Goal: Task Accomplishment & Management: Manage account settings

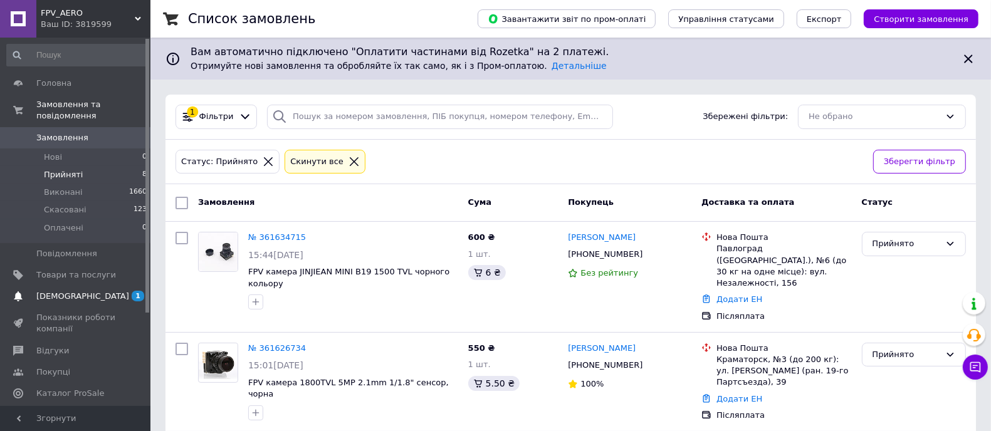
click at [66, 291] on span "[DEMOGRAPHIC_DATA]" at bounding box center [82, 296] width 93 height 11
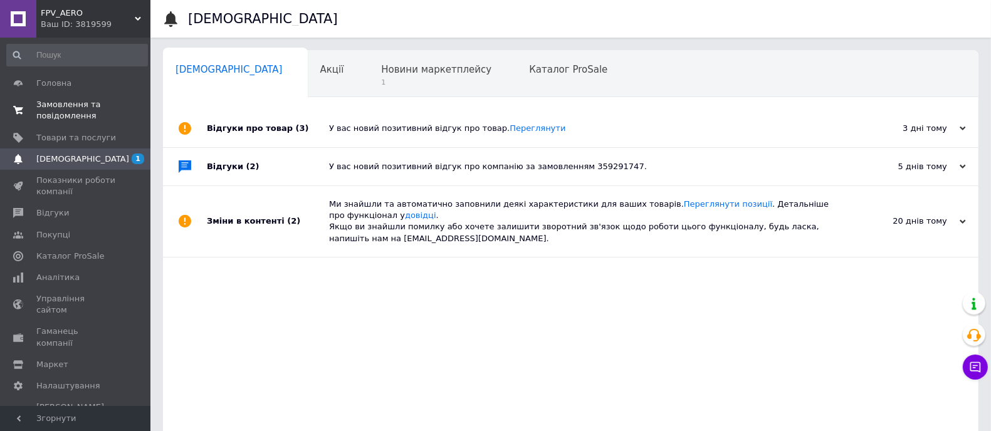
click at [60, 103] on span "Замовлення та повідомлення" at bounding box center [76, 110] width 80 height 23
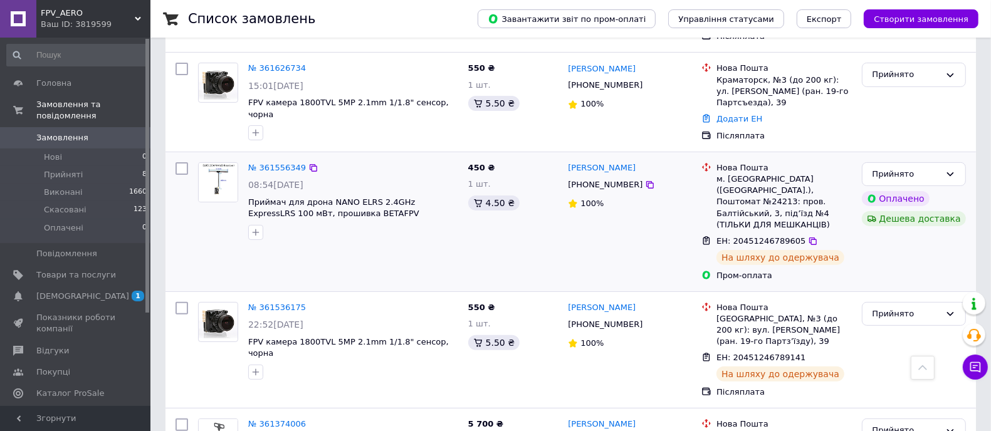
scroll to position [156, 0]
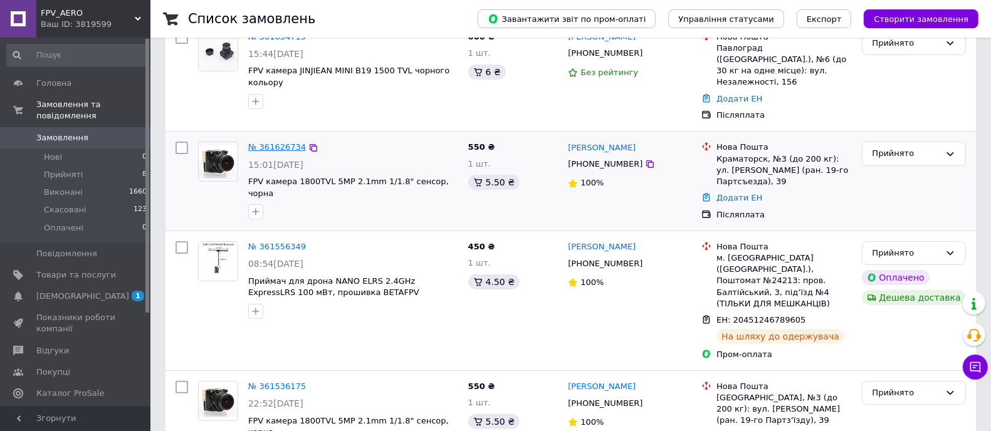
click at [272, 142] on link "№ 361626734" at bounding box center [277, 146] width 58 height 9
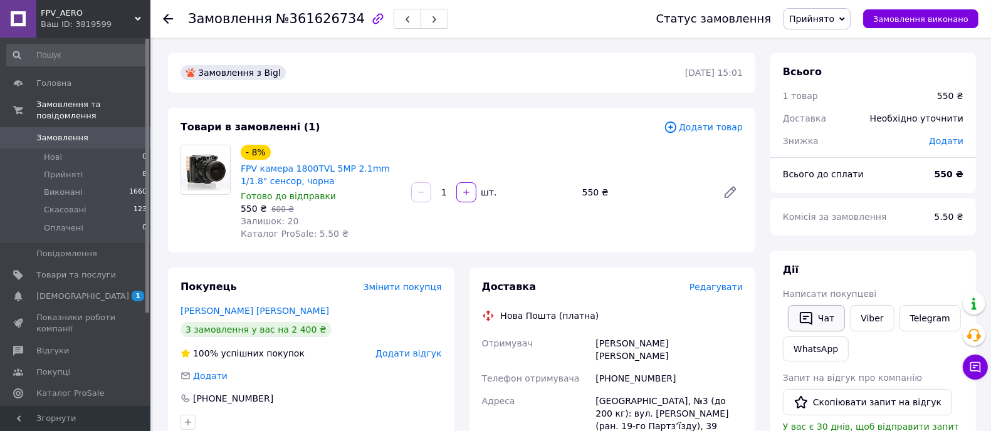
click at [826, 318] on button "Чат" at bounding box center [816, 318] width 57 height 26
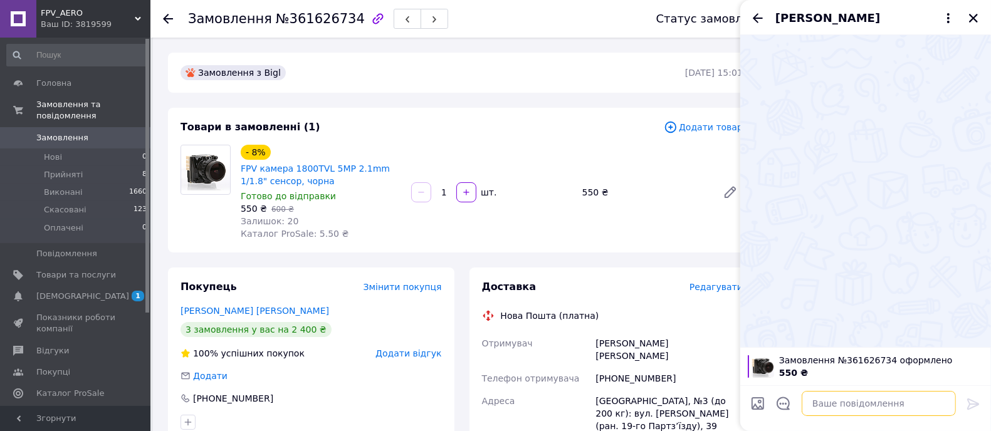
click at [835, 401] on textarea at bounding box center [879, 403] width 154 height 25
type textarea "L"
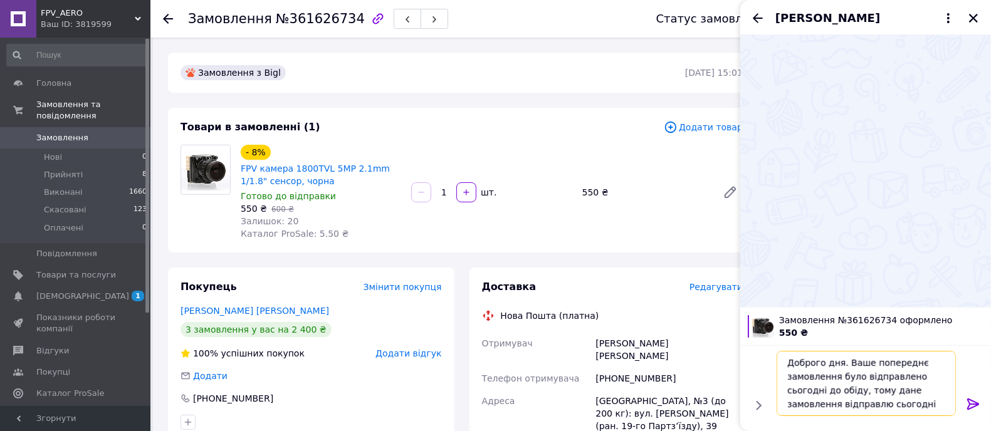
scroll to position [9, 0]
type textarea "Доброго дня. Ваше попереднє замовлення було відправлено сьогодні до обіду, тому…"
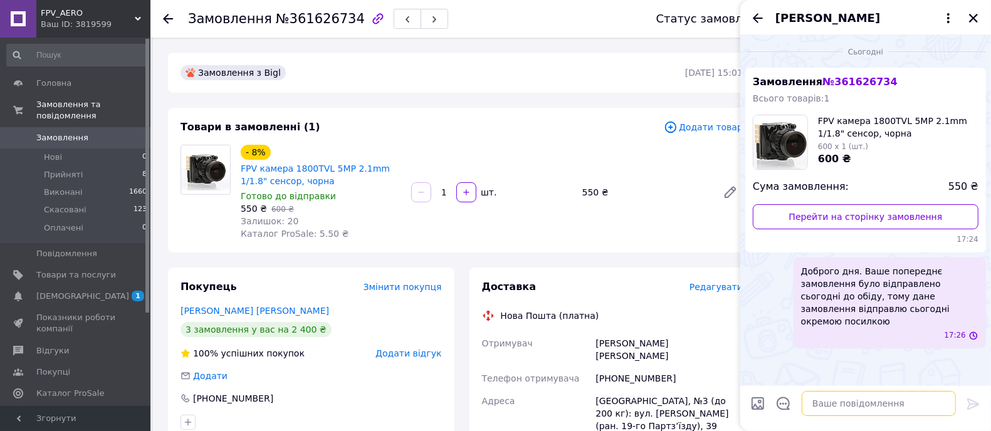
scroll to position [0, 0]
click at [58, 169] on span "Прийняті" at bounding box center [63, 174] width 39 height 11
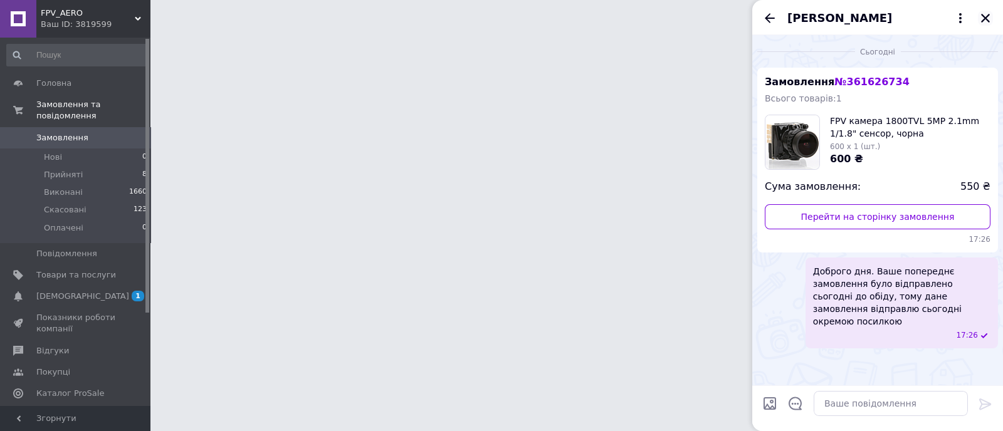
click at [987, 17] on icon "Закрити" at bounding box center [985, 18] width 9 height 9
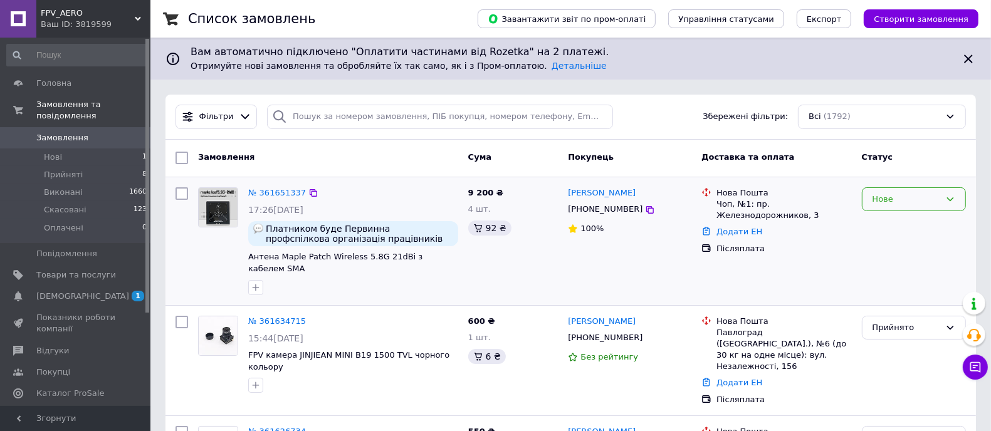
click at [931, 197] on div "Нове" at bounding box center [907, 199] width 68 height 13
click at [907, 223] on li "Прийнято" at bounding box center [914, 225] width 103 height 23
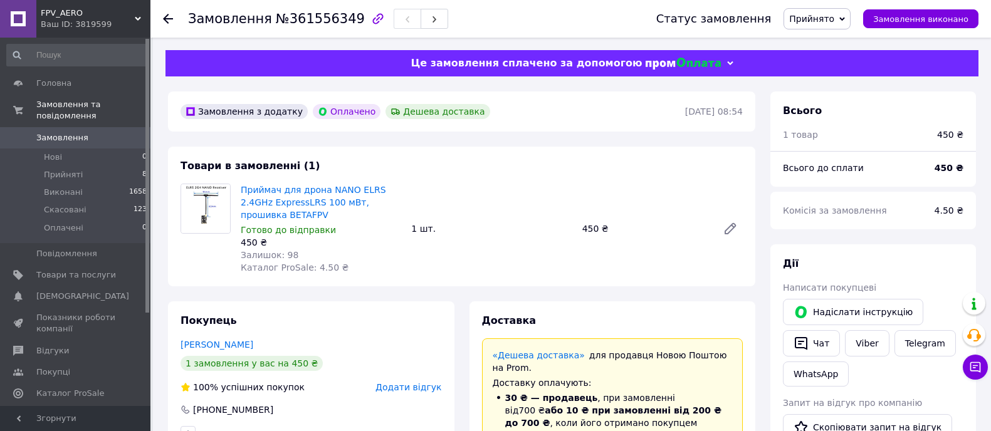
scroll to position [78, 0]
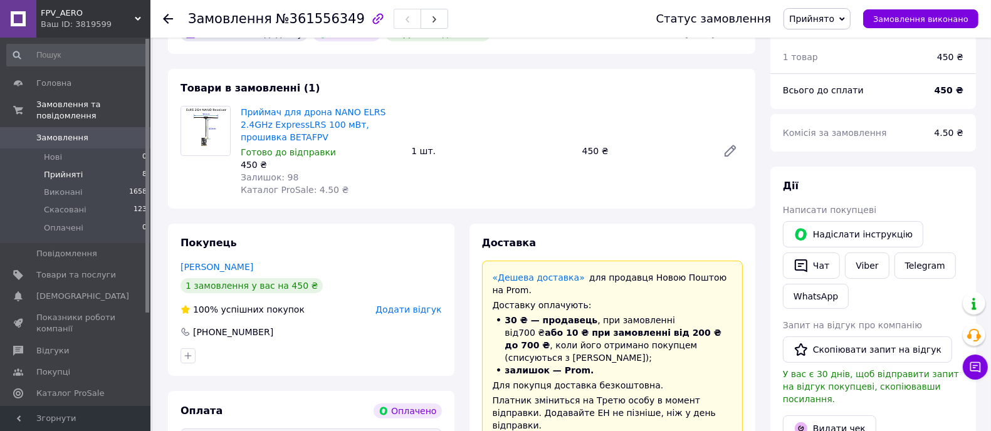
click at [60, 169] on span "Прийняті" at bounding box center [63, 174] width 39 height 11
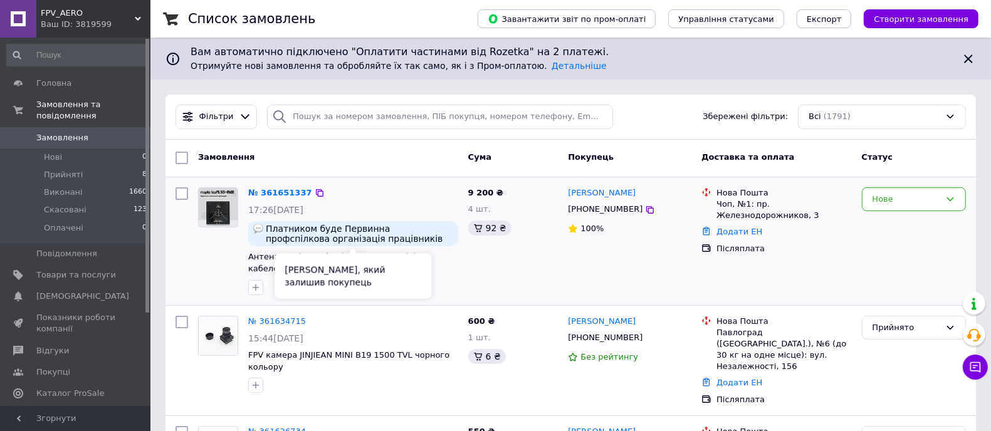
click at [379, 238] on span "Платником буде Первинна профспілкова організація працівників закарпатської митн…" at bounding box center [359, 234] width 187 height 20
click at [916, 193] on div "Нове" at bounding box center [907, 199] width 68 height 13
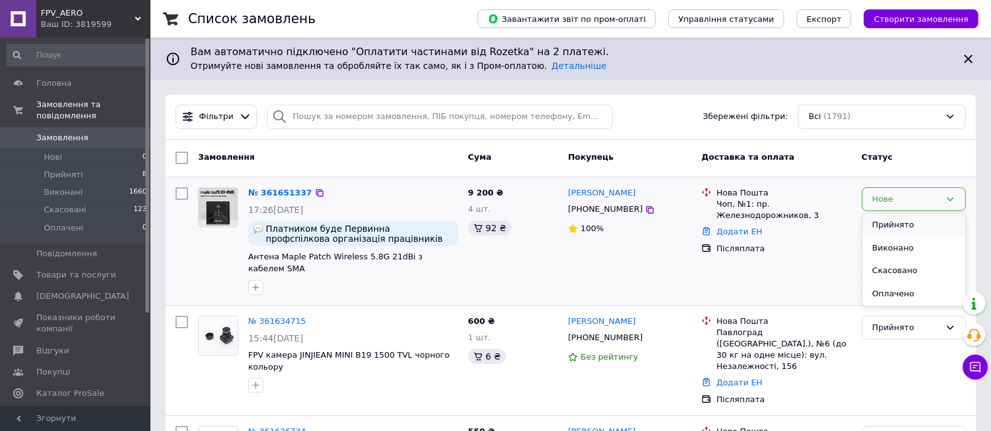
click at [910, 224] on li "Прийнято" at bounding box center [914, 225] width 103 height 23
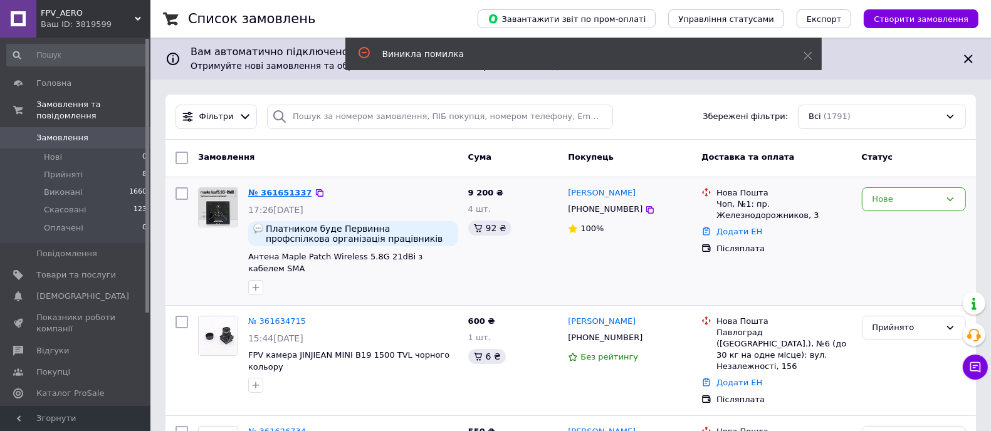
click at [282, 191] on link "№ 361651337" at bounding box center [280, 192] width 64 height 9
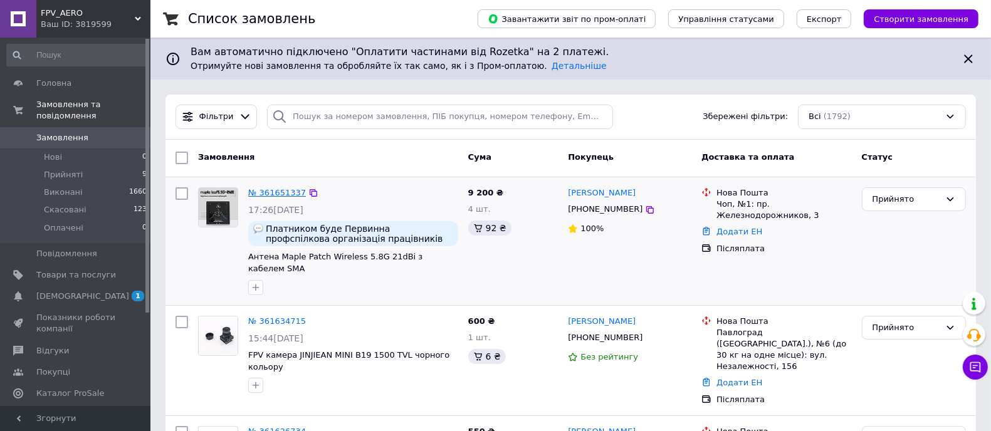
click at [271, 191] on link "№ 361651337" at bounding box center [277, 192] width 58 height 9
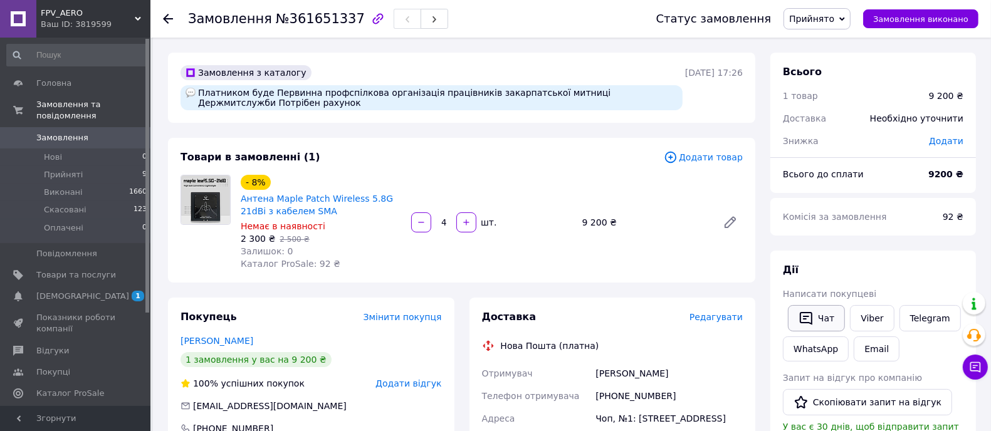
click at [830, 317] on button "Чат" at bounding box center [816, 318] width 57 height 26
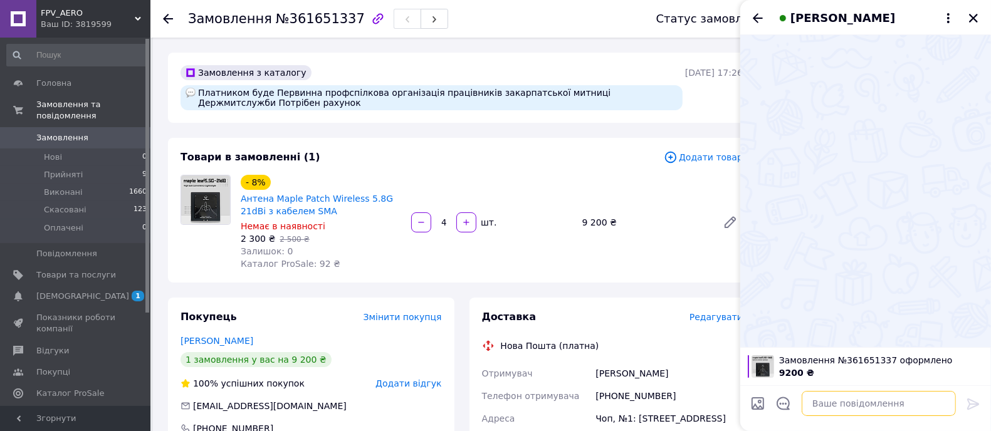
click at [842, 406] on textarea at bounding box center [879, 403] width 154 height 25
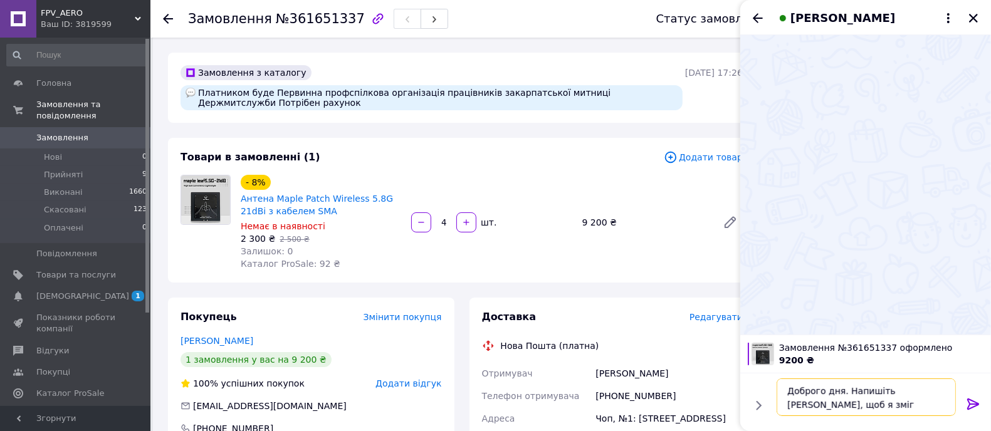
type textarea "Доброго дня. Напишіть ЄДРПОУ, щоб я зміг виставити рахунок"
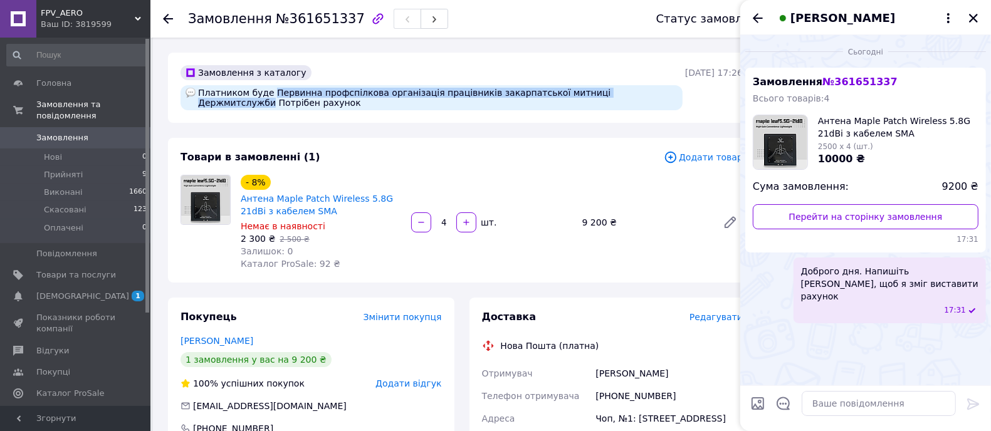
drag, startPoint x: 268, startPoint y: 91, endPoint x: 626, endPoint y: 93, distance: 357.4
click at [626, 93] on div "Платником буде Первинна профспілкова організація працівників закарпатської митн…" at bounding box center [432, 97] width 502 height 25
copy div "Первинна профспілкова організація працівників закарпатської митниці Держмитслуж…"
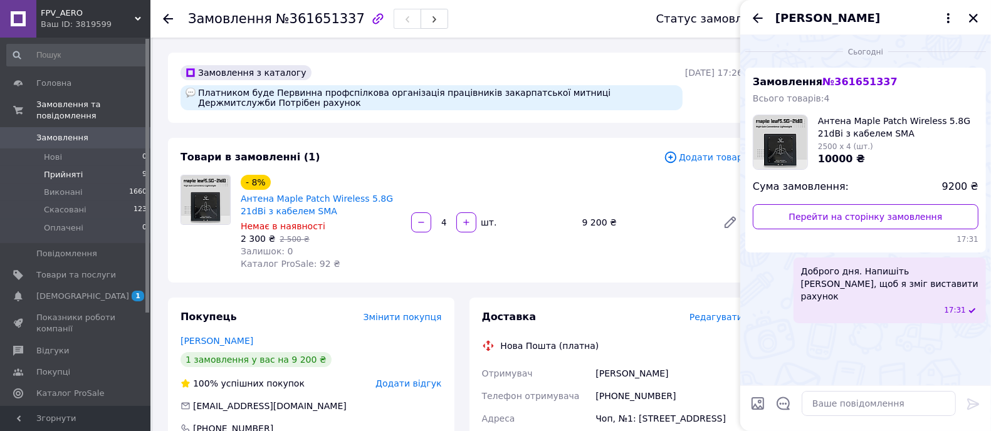
click at [55, 169] on span "Прийняті" at bounding box center [63, 174] width 39 height 11
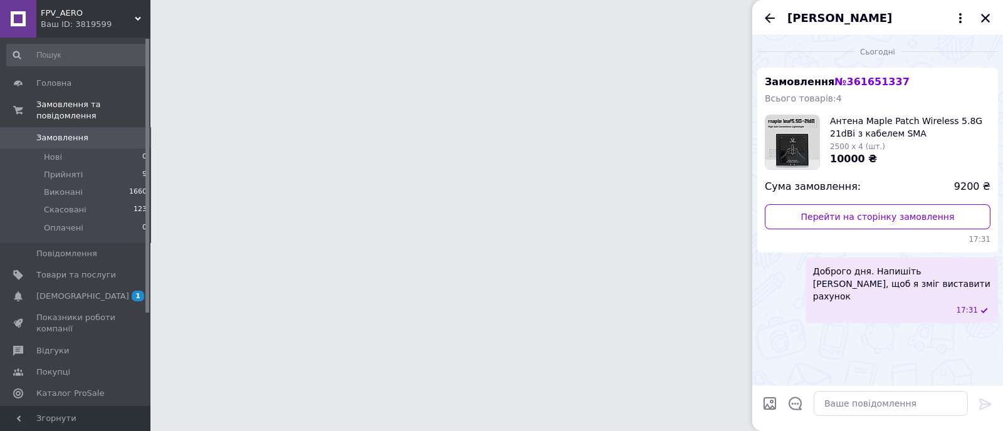
click at [989, 14] on icon "Закрити" at bounding box center [985, 18] width 11 height 11
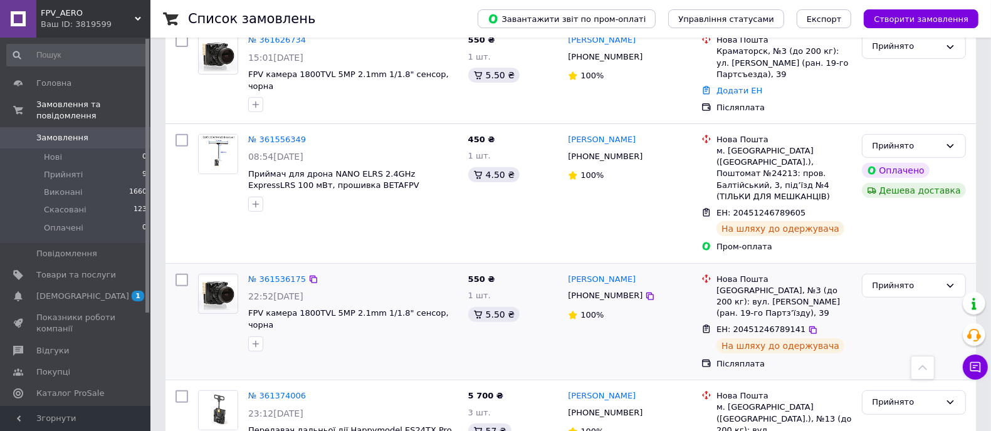
scroll to position [470, 0]
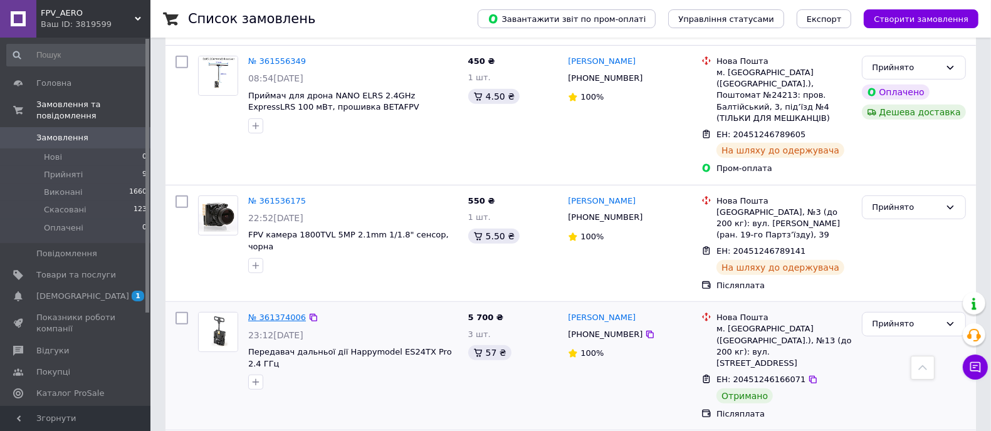
click at [267, 313] on link "№ 361374006" at bounding box center [277, 317] width 58 height 9
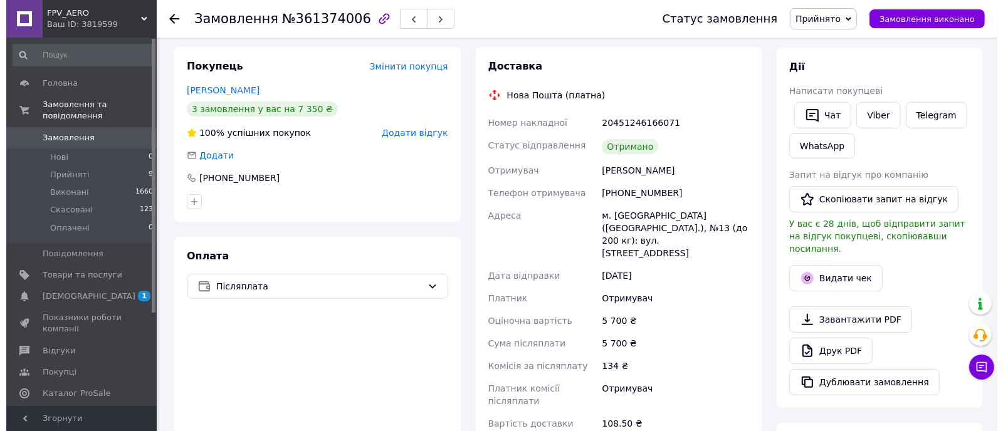
scroll to position [156, 0]
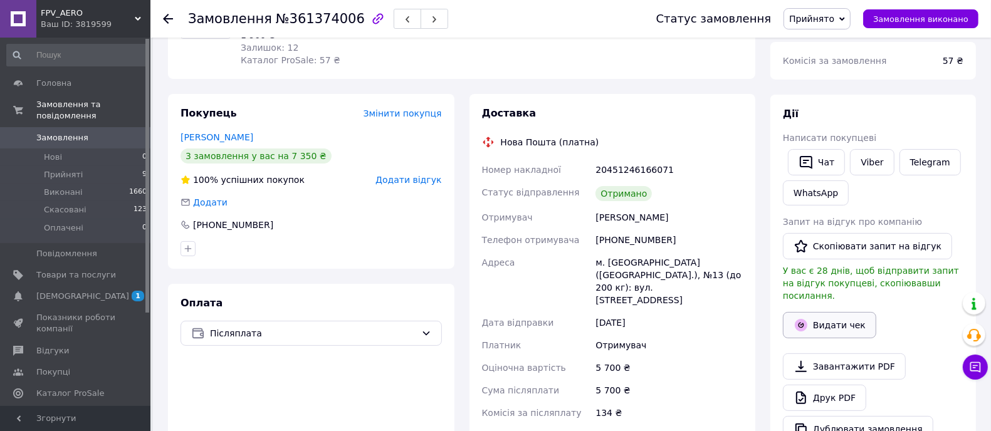
click at [827, 312] on button "Видати чек" at bounding box center [829, 325] width 93 height 26
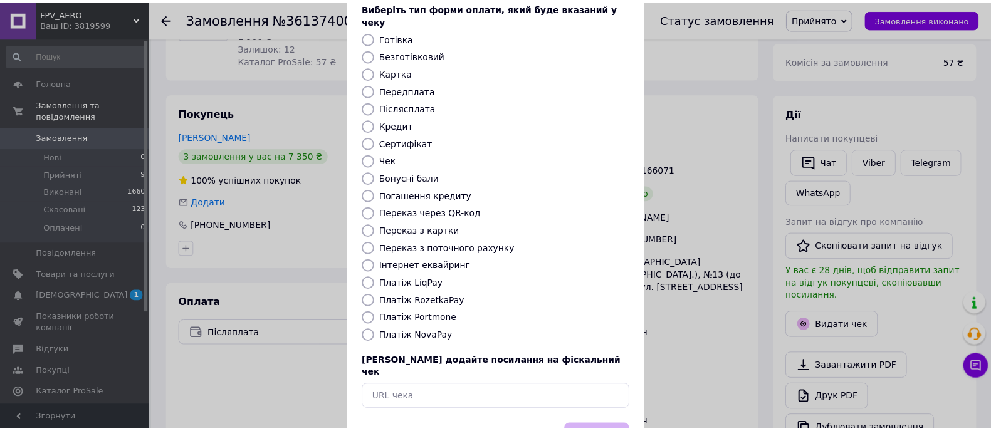
scroll to position [107, 0]
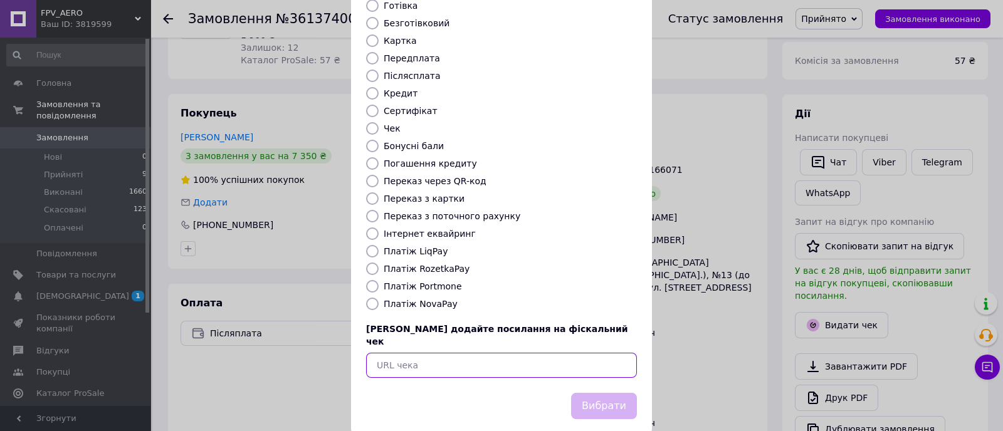
click at [463, 353] on input "text" at bounding box center [501, 365] width 271 height 25
paste input "https://kasa.vchasno.ua/check-viewer/ZdrmhhQyd3o"
type input "https://kasa.vchasno.ua/check-viewer/ZdrmhhQyd3o"
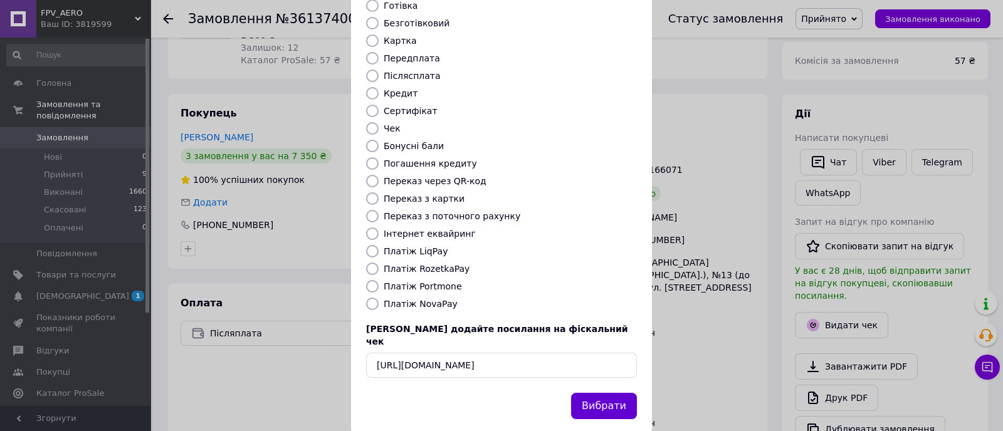
click at [604, 393] on button "Вибрати" at bounding box center [604, 406] width 66 height 27
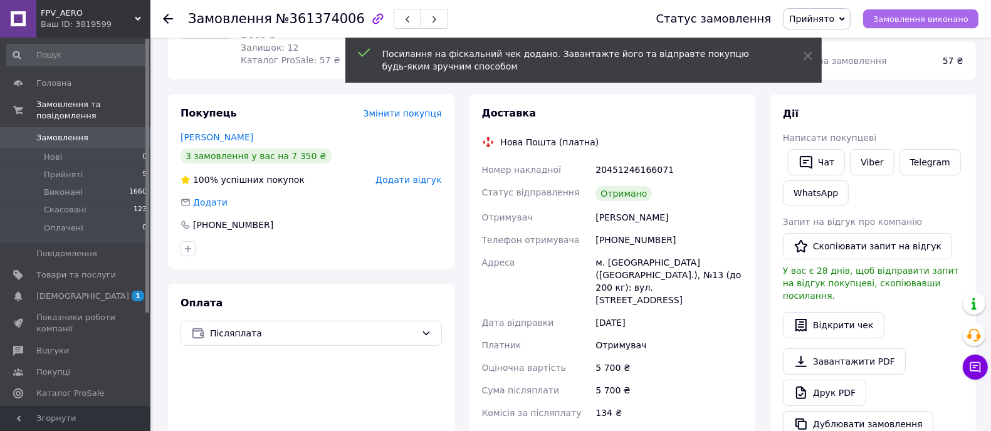
click at [952, 22] on span "Замовлення виконано" at bounding box center [920, 18] width 95 height 9
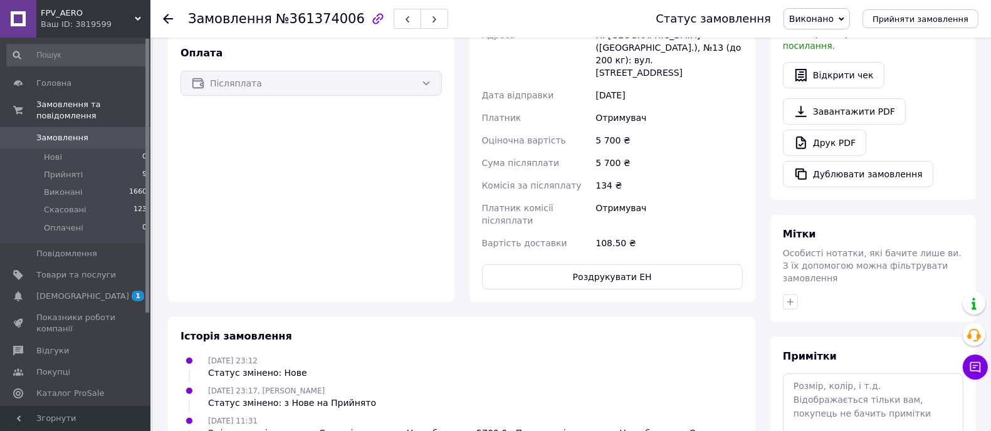
scroll to position [392, 0]
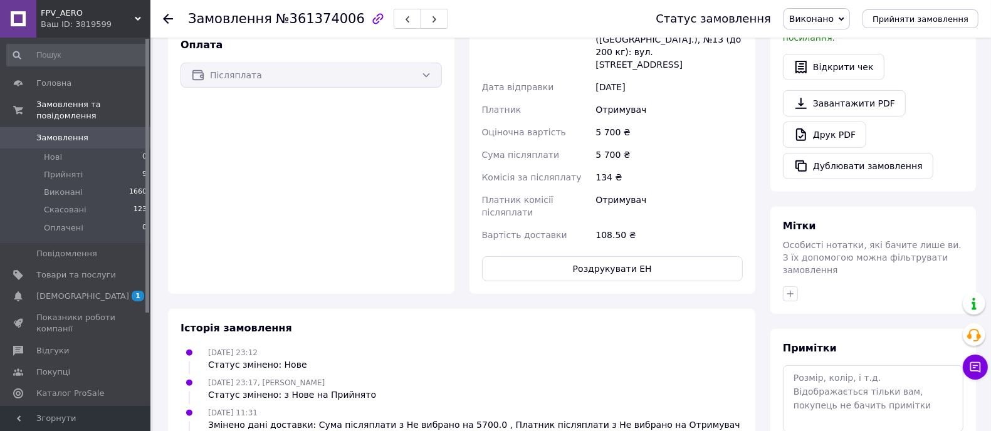
click at [165, 19] on use at bounding box center [168, 19] width 10 height 10
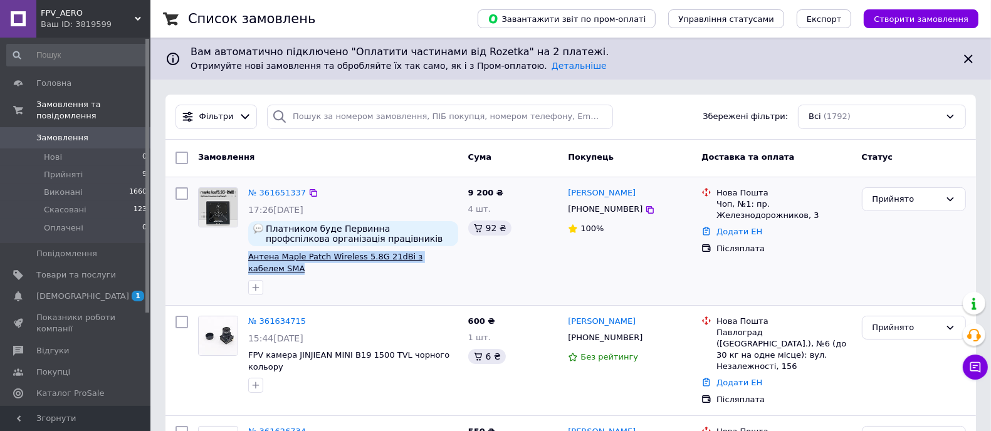
drag, startPoint x: 246, startPoint y: 253, endPoint x: 451, endPoint y: 258, distance: 205.1
click at [451, 258] on div "№ 361651337 17:26, 12.09.2025 Платником буде Первинна профспілкова організація …" at bounding box center [353, 241] width 220 height 118
copy span "Антена Maple Patch Wireless 5.8G 21dBi з кабелем SMA"
click at [283, 193] on link "№ 361651337" at bounding box center [277, 192] width 58 height 9
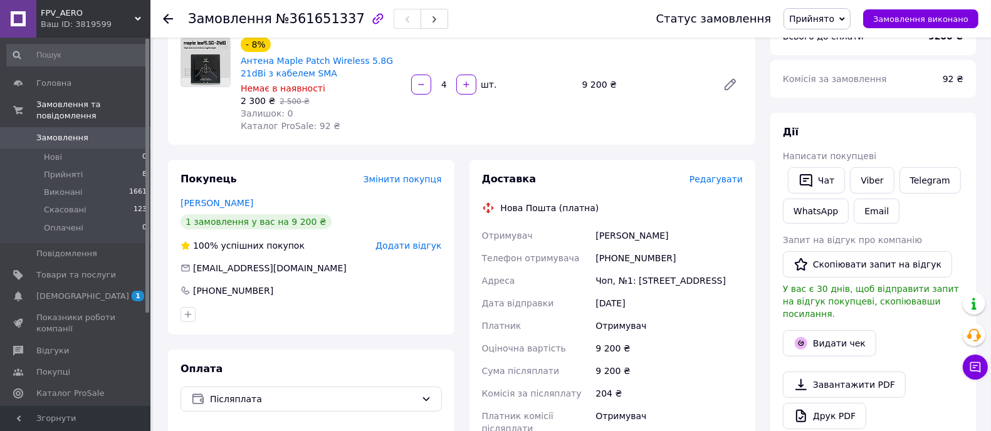
scroll to position [156, 0]
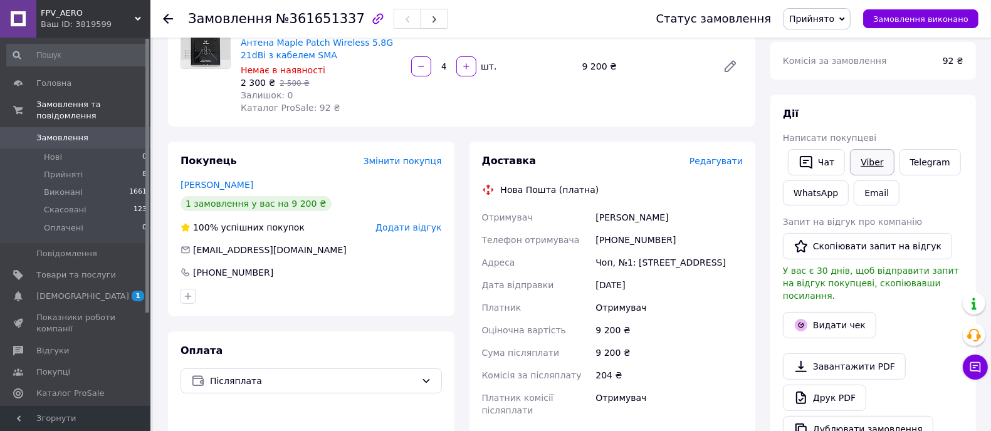
click at [869, 161] on link "Viber" at bounding box center [872, 162] width 44 height 26
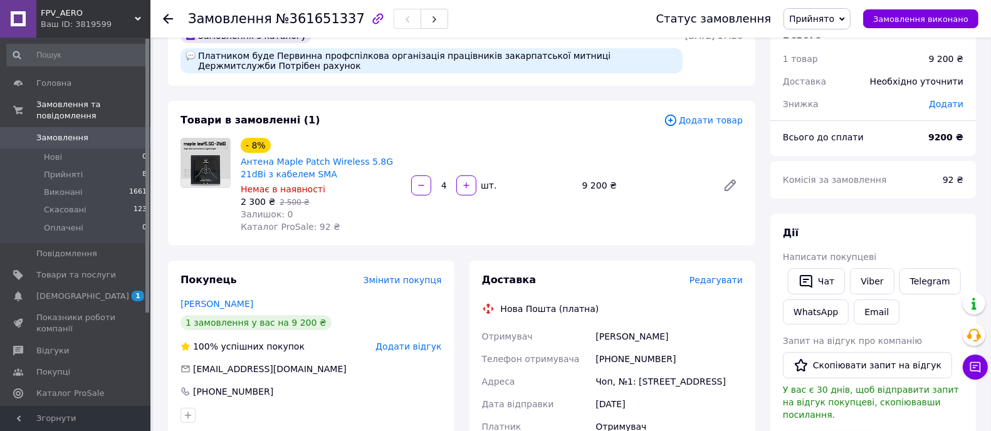
scroll to position [0, 0]
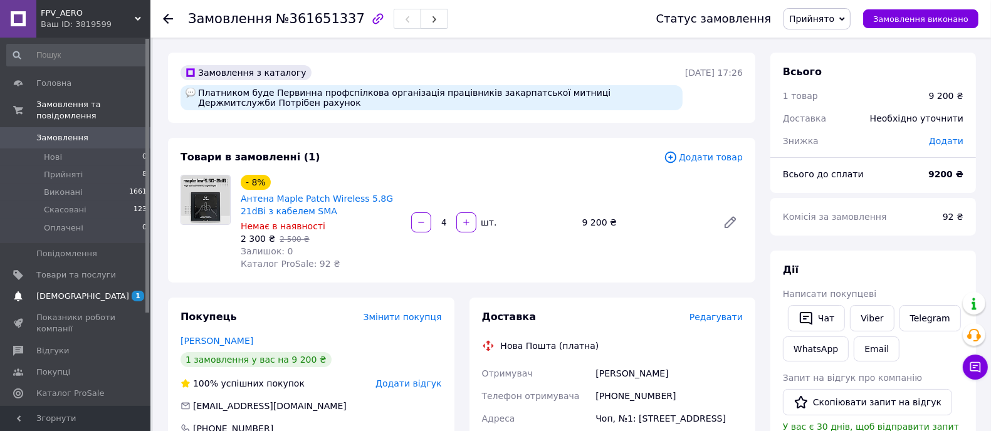
click at [70, 291] on span "[DEMOGRAPHIC_DATA]" at bounding box center [82, 296] width 93 height 11
